Goal: Transaction & Acquisition: Purchase product/service

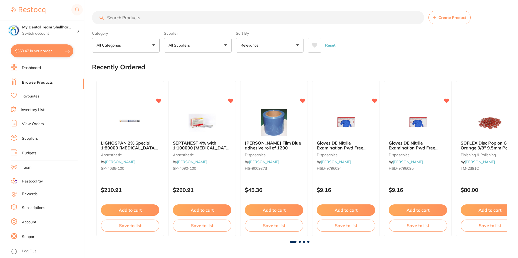
click at [120, 17] on input "search" at bounding box center [258, 18] width 332 height 14
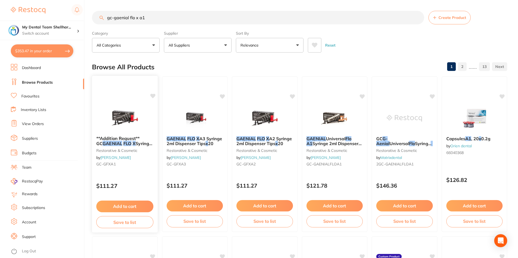
type input "gc-gaenial flo x a1"
click at [128, 116] on img at bounding box center [124, 117] width 35 height 27
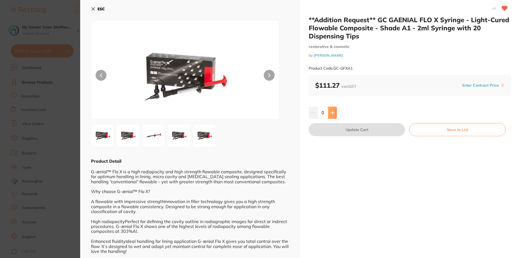
click at [332, 110] on button at bounding box center [332, 113] width 9 height 12
type input "1"
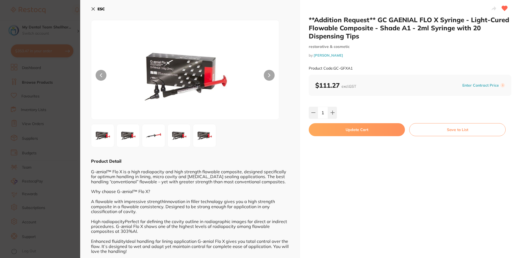
click at [331, 129] on button "Update Cart" at bounding box center [357, 129] width 96 height 13
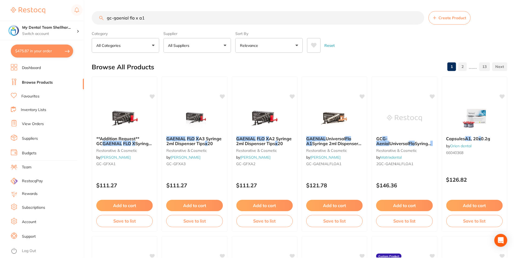
scroll to position [1, 0]
click at [49, 45] on button "$475.87 in your order" at bounding box center [42, 50] width 63 height 13
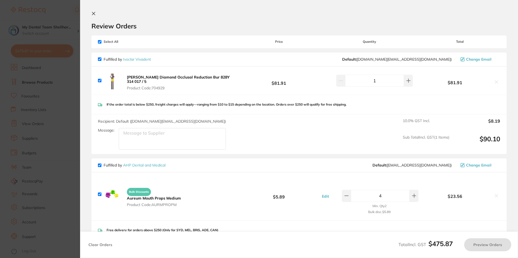
checkbox input "true"
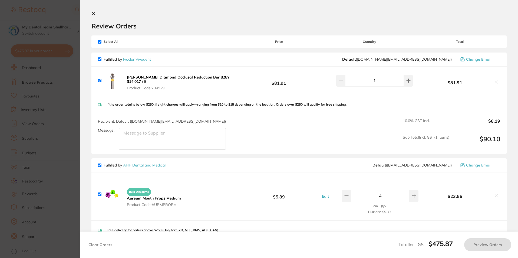
checkbox input "true"
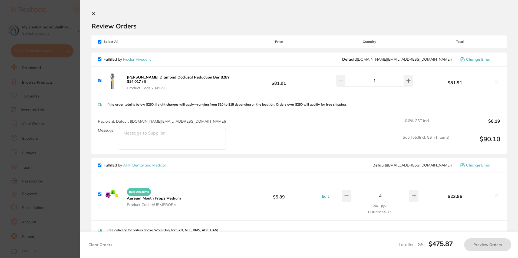
checkbox input "true"
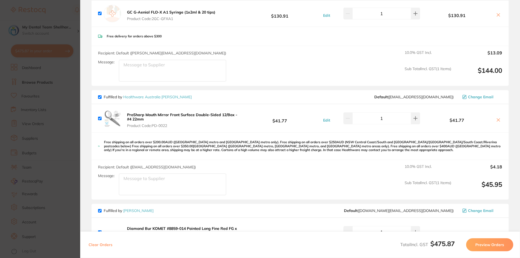
scroll to position [244, 0]
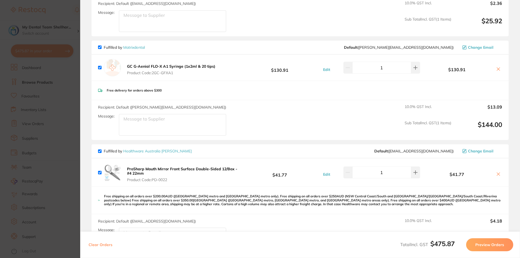
click at [499, 67] on button at bounding box center [498, 70] width 8 height 6
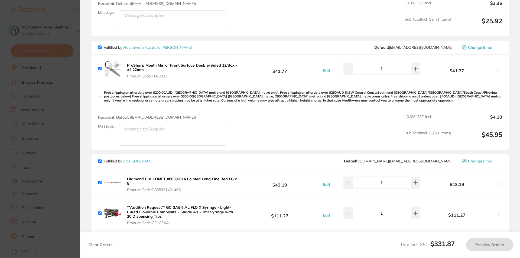
checkbox input "true"
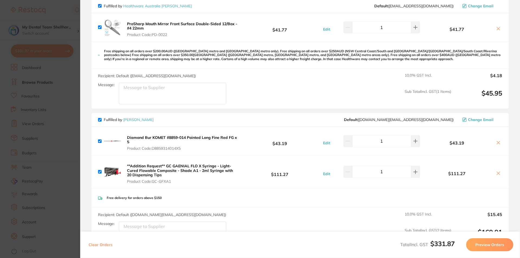
scroll to position [352, 0]
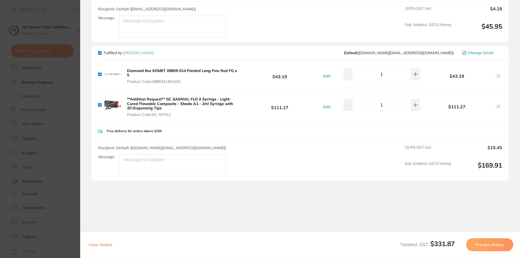
click at [56, 115] on section "Update RRP Set your pre negotiated price for this item. Item Agreed RRP (excl. …" at bounding box center [260, 129] width 520 height 258
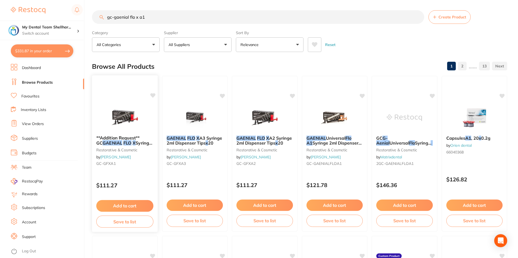
click at [155, 96] on icon at bounding box center [152, 95] width 5 height 5
click at [224, 94] on icon at bounding box center [222, 95] width 5 height 5
click at [292, 95] on icon at bounding box center [292, 95] width 5 height 5
click at [262, 115] on img at bounding box center [264, 117] width 35 height 27
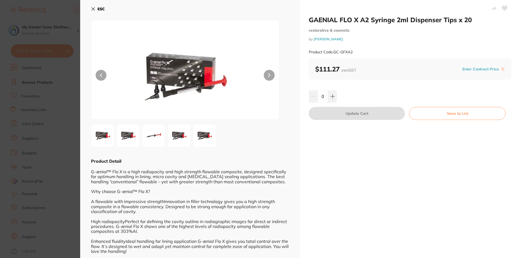
click at [503, 7] on icon at bounding box center [505, 8] width 6 height 5
click at [48, 124] on section "GAENIAL FLO X A2 Syringe 2ml Dispenser Tips x 20 restorative & cosmetic by [PER…" at bounding box center [260, 129] width 520 height 258
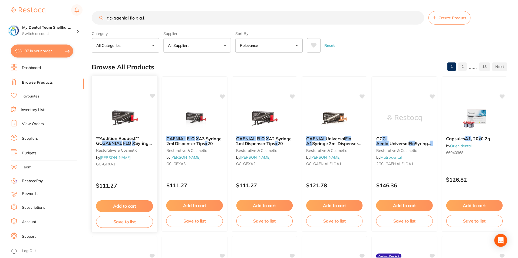
scroll to position [1, 0]
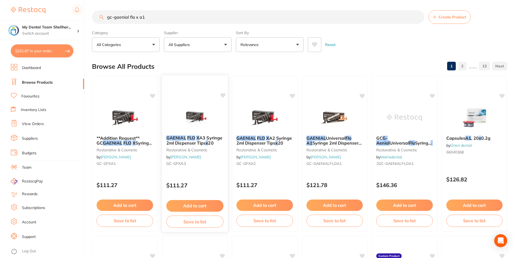
click at [187, 142] on span "A3 Syringe 2ml Dispenser Tips" at bounding box center [194, 140] width 56 height 11
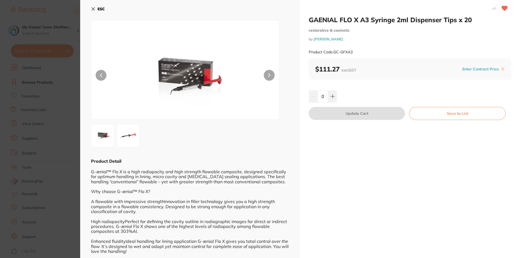
drag, startPoint x: 72, startPoint y: 145, endPoint x: 75, endPoint y: 148, distance: 4.8
click at [72, 145] on section "GAENIAL FLO X A3 Syringe 2ml Dispenser Tips x 20 restorative & cosmetic by [PER…" at bounding box center [260, 129] width 520 height 258
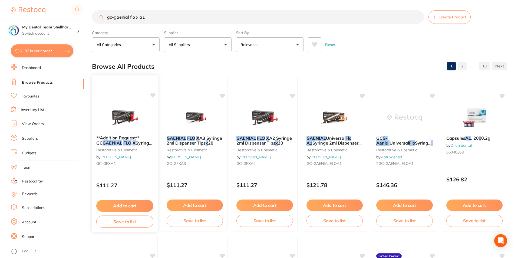
click at [125, 127] on img at bounding box center [124, 117] width 35 height 27
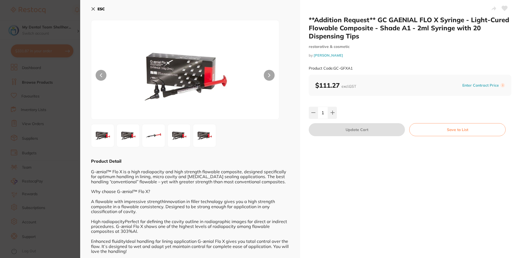
click at [502, 8] on icon at bounding box center [505, 8] width 6 height 5
click at [66, 150] on section "**Addition Request** GC GAENIAL FLO X Syringe - Light-Cured Flowable Composite …" at bounding box center [260, 129] width 520 height 258
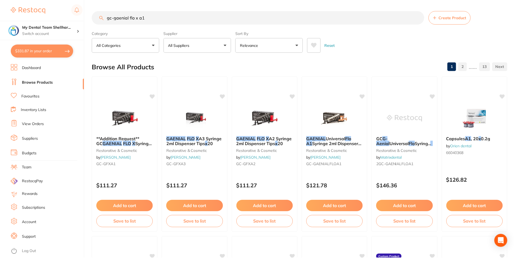
scroll to position [1, 0]
